Goal: Information Seeking & Learning: Find specific fact

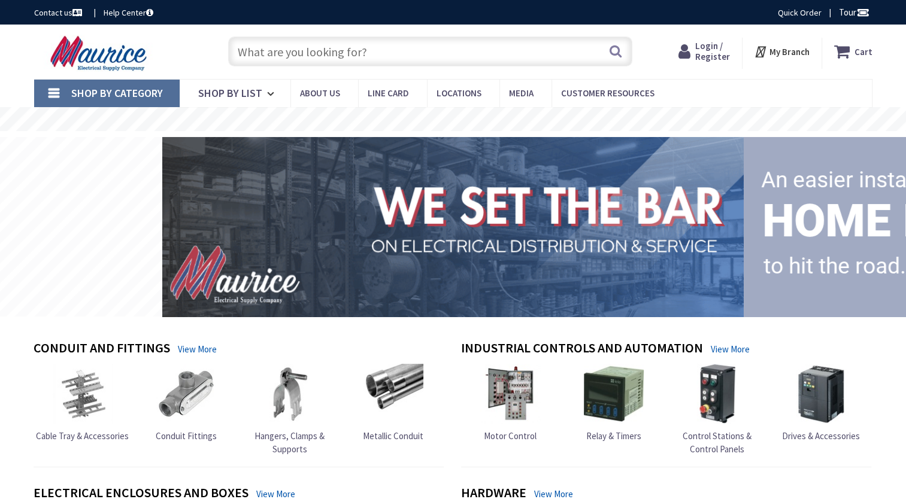
click at [295, 44] on input "text" at bounding box center [430, 52] width 404 height 30
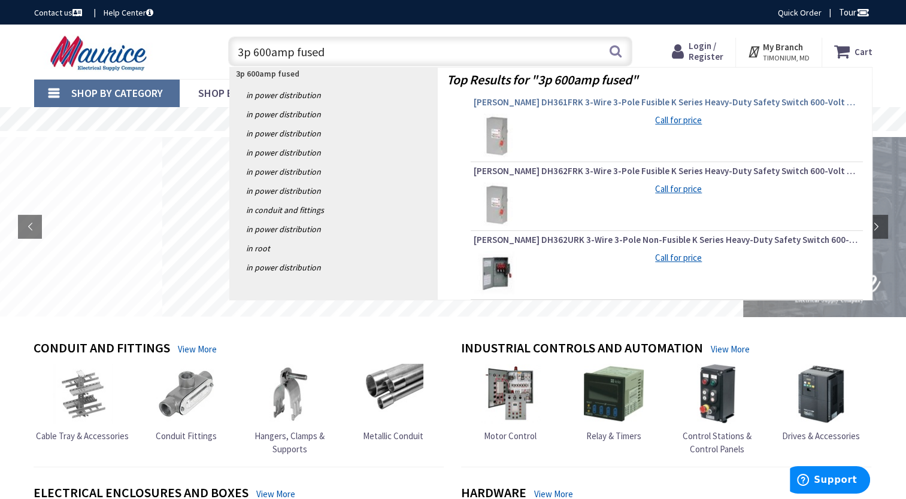
type input "3p 600amp fused"
click at [563, 98] on span "Eaton DH361FRK 3-Wire 3-Pole Fusible K Series Heavy-Duty Safety Switch 600-Volt…" at bounding box center [667, 102] width 386 height 12
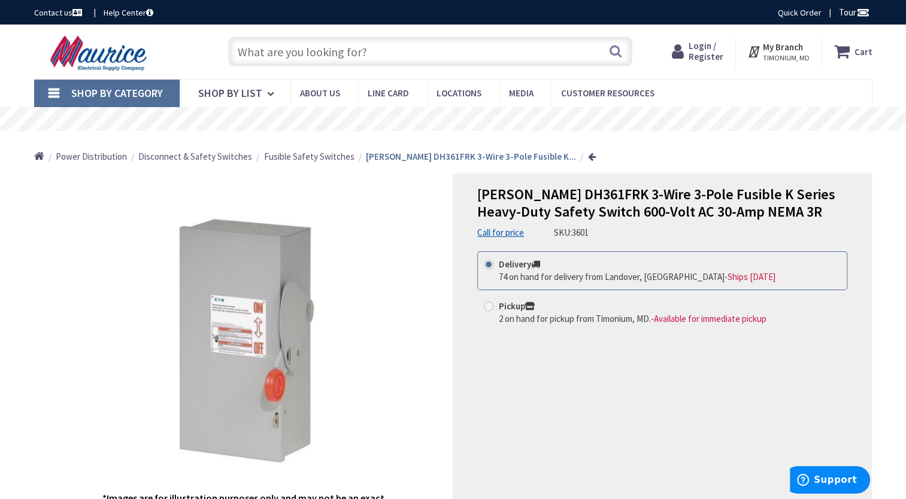
click at [327, 47] on input "text" at bounding box center [430, 52] width 404 height 30
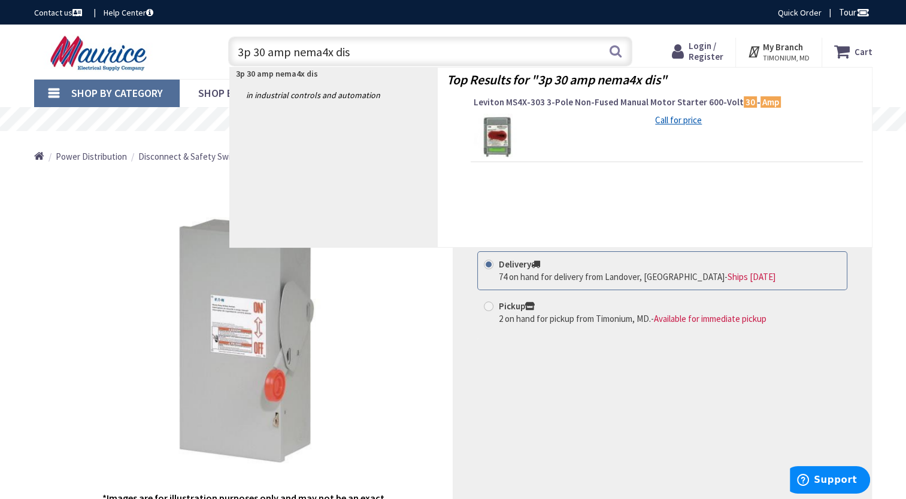
click at [295, 53] on input "3p 30 amp nema4x dis" at bounding box center [430, 52] width 404 height 30
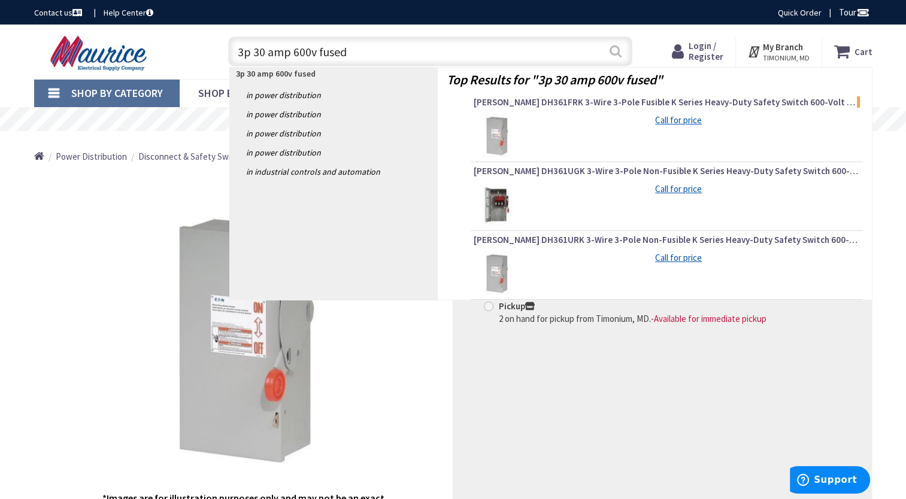
type input "3p 30 amp 600v fused"
click at [615, 50] on button "Search" at bounding box center [616, 51] width 16 height 27
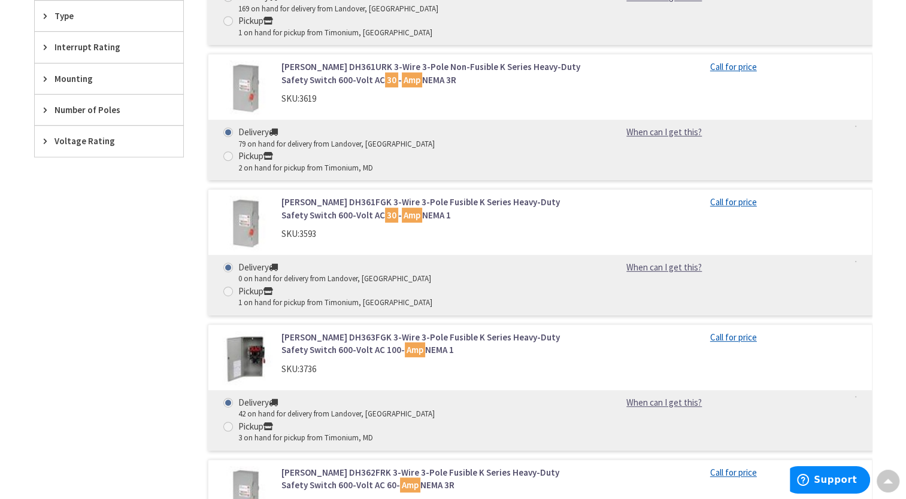
scroll to position [518, 0]
